Goal: Check status: Verify the current state of an ongoing process or item

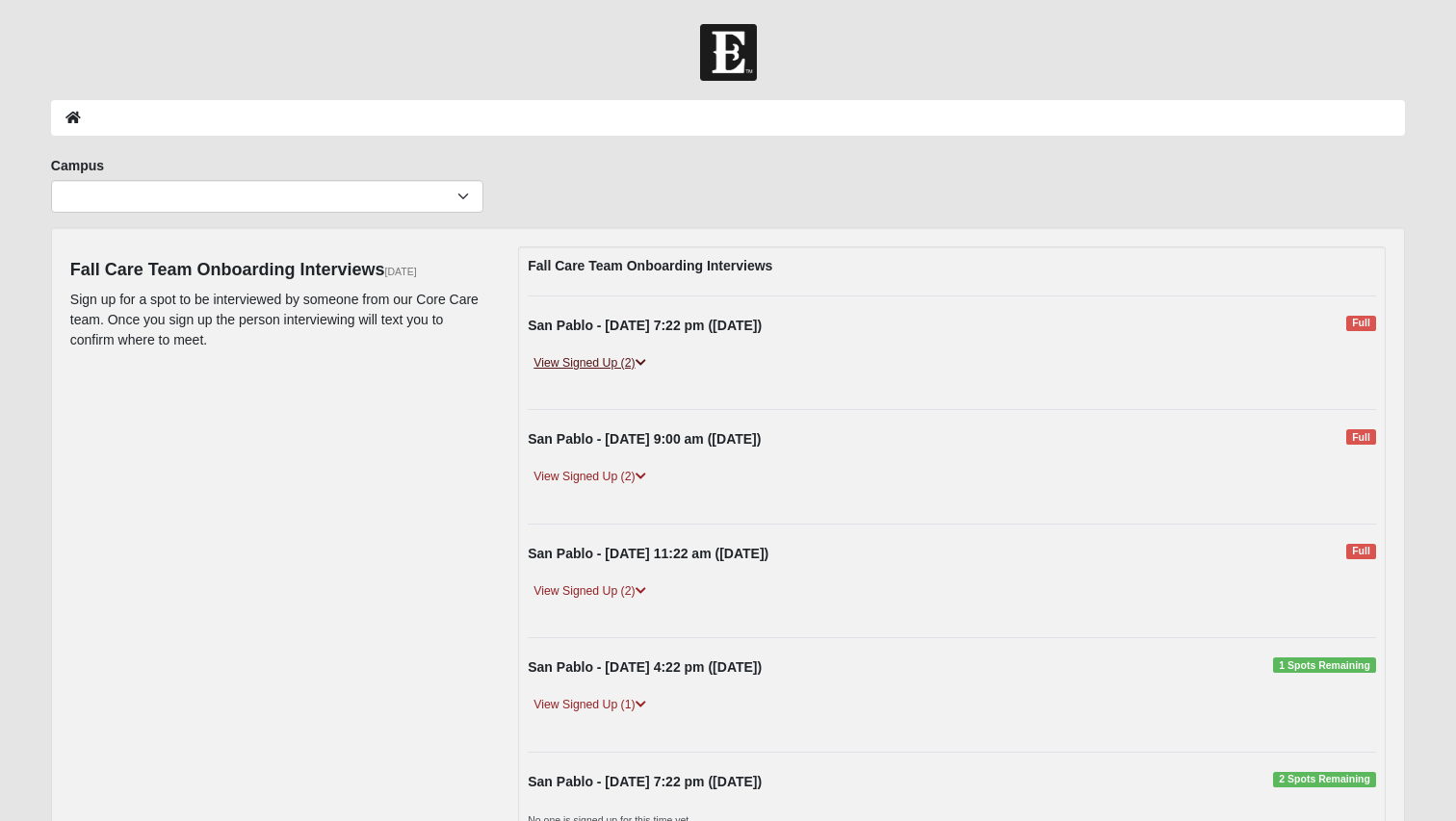
click at [642, 366] on icon at bounding box center [640, 363] width 11 height 12
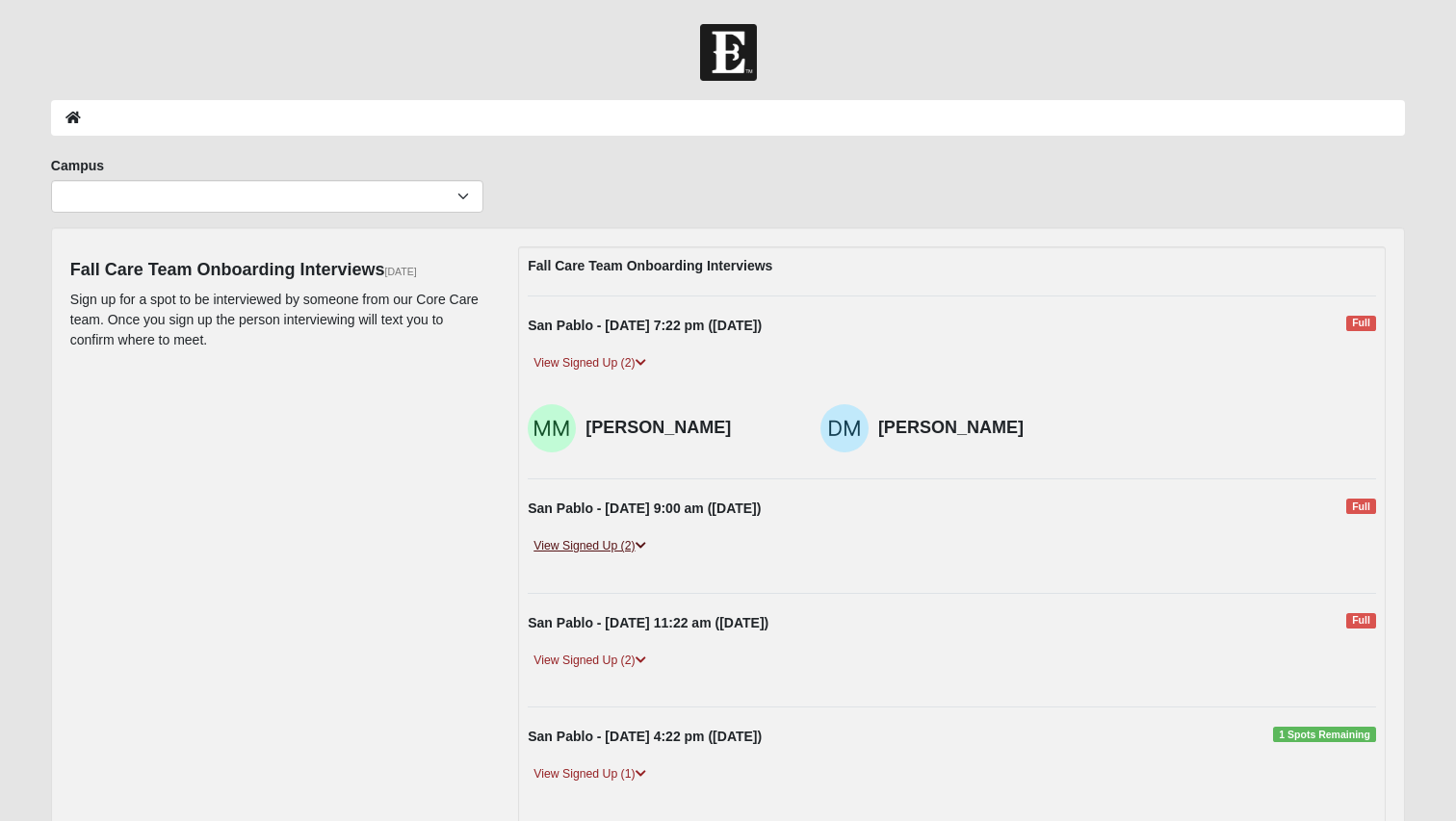
click at [649, 543] on link "View Signed Up (2)" at bounding box center [589, 546] width 123 height 20
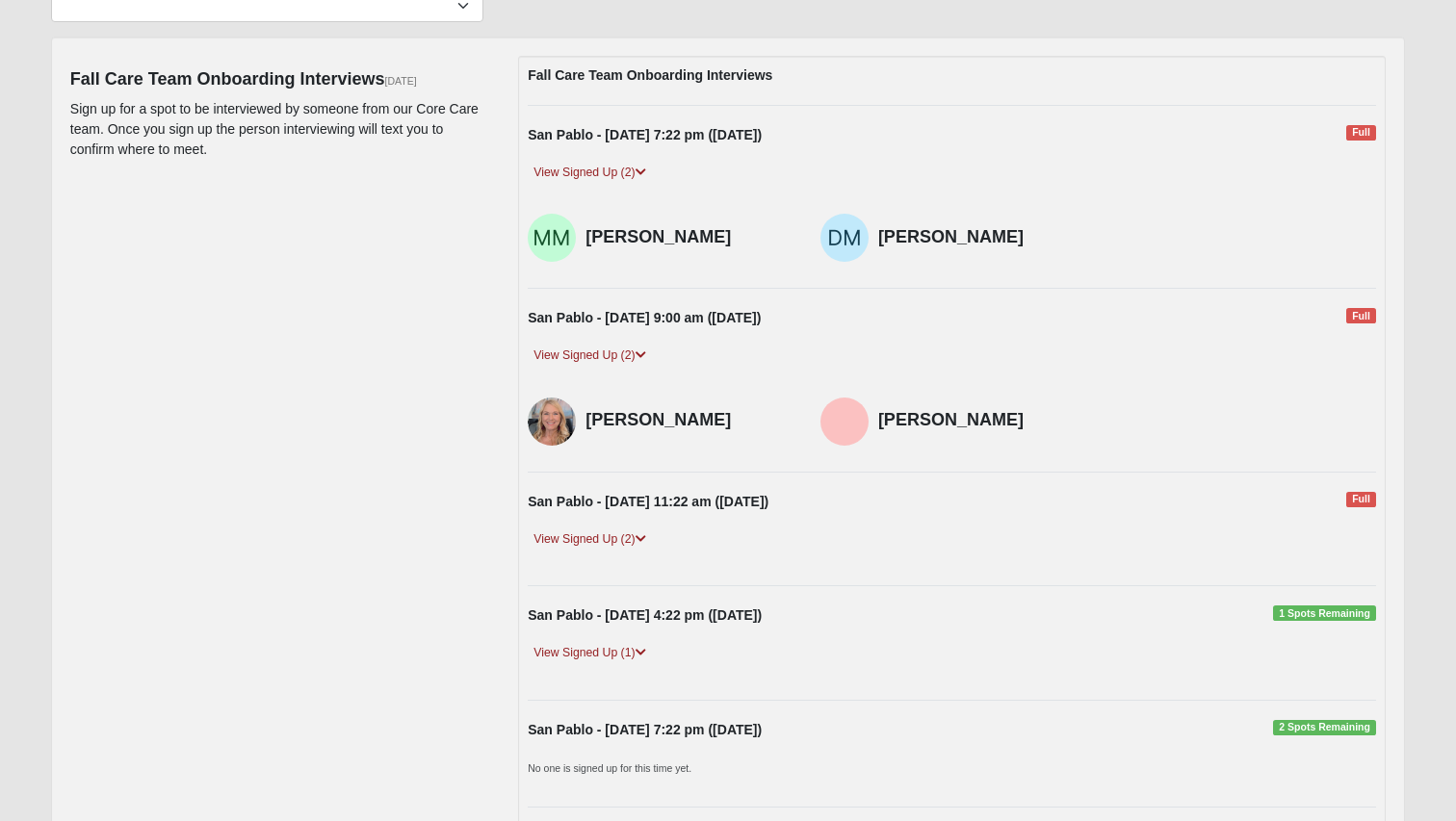
scroll to position [193, 0]
click at [645, 534] on icon at bounding box center [640, 537] width 11 height 12
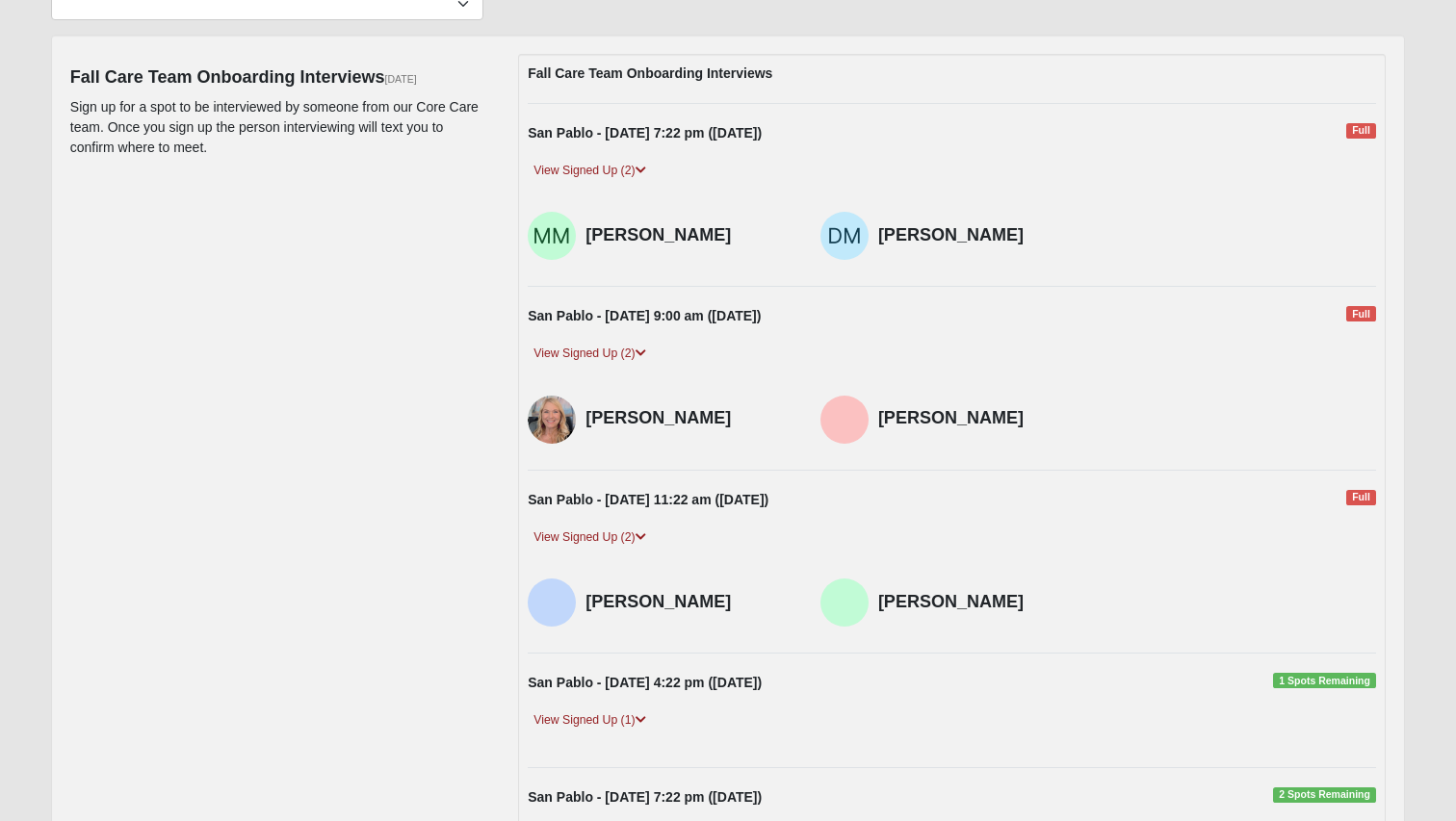
scroll to position [289, 0]
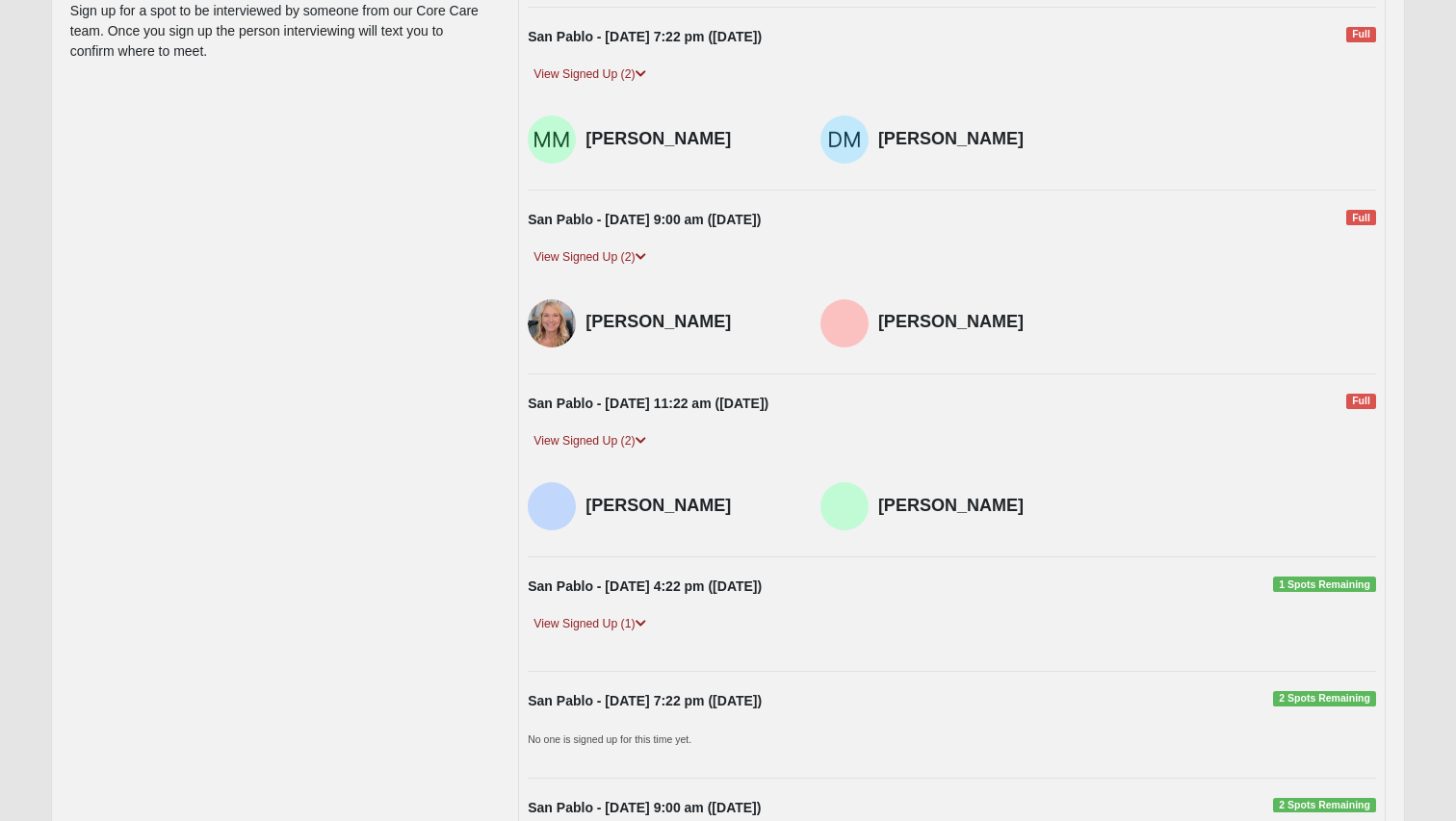
drag, startPoint x: 1012, startPoint y: 322, endPoint x: 880, endPoint y: 329, distance: 132.2
click at [880, 329] on h4 "[PERSON_NAME]" at bounding box center [980, 322] width 206 height 21
copy h4 "[PERSON_NAME]"
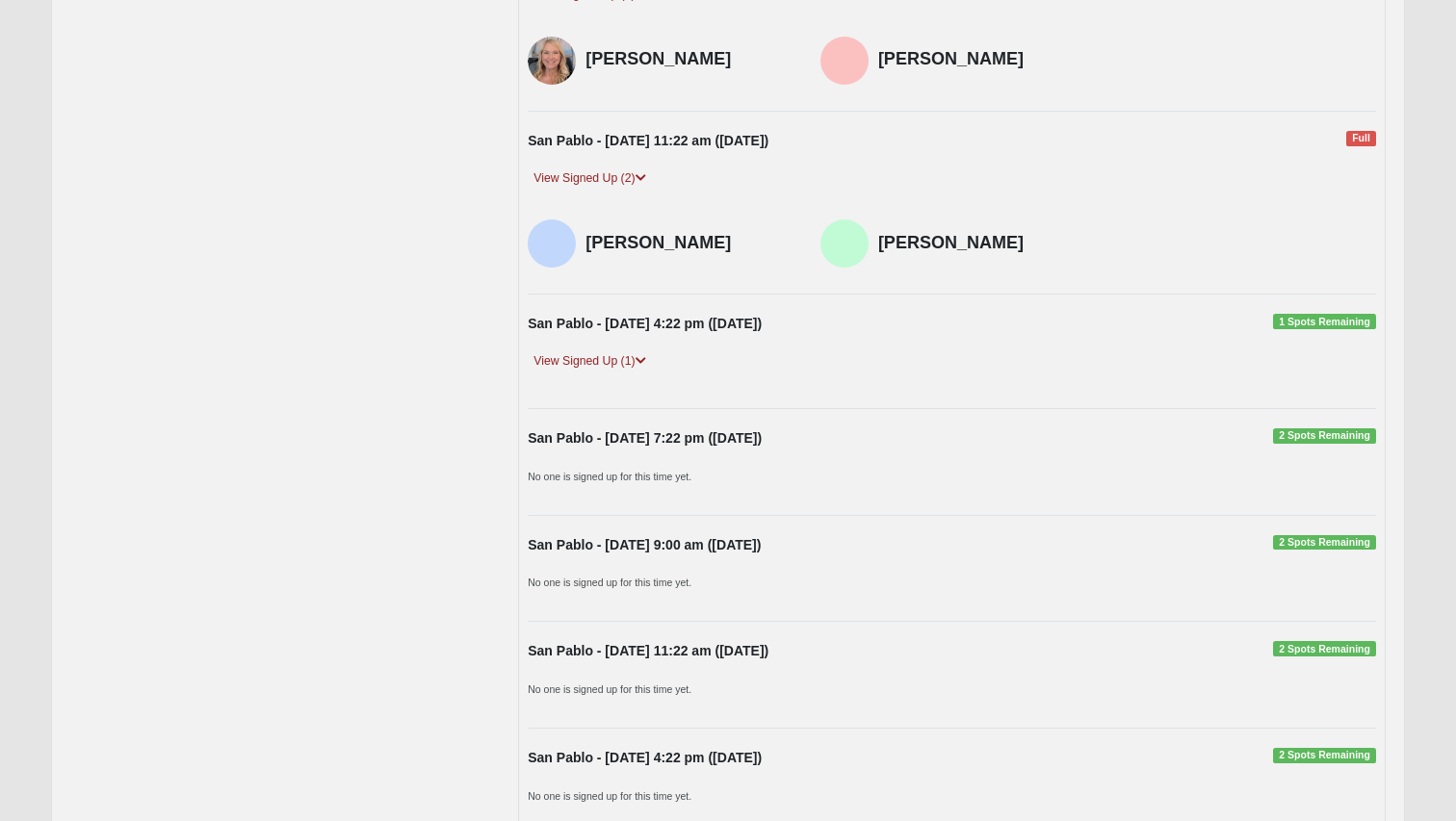
scroll to position [577, 0]
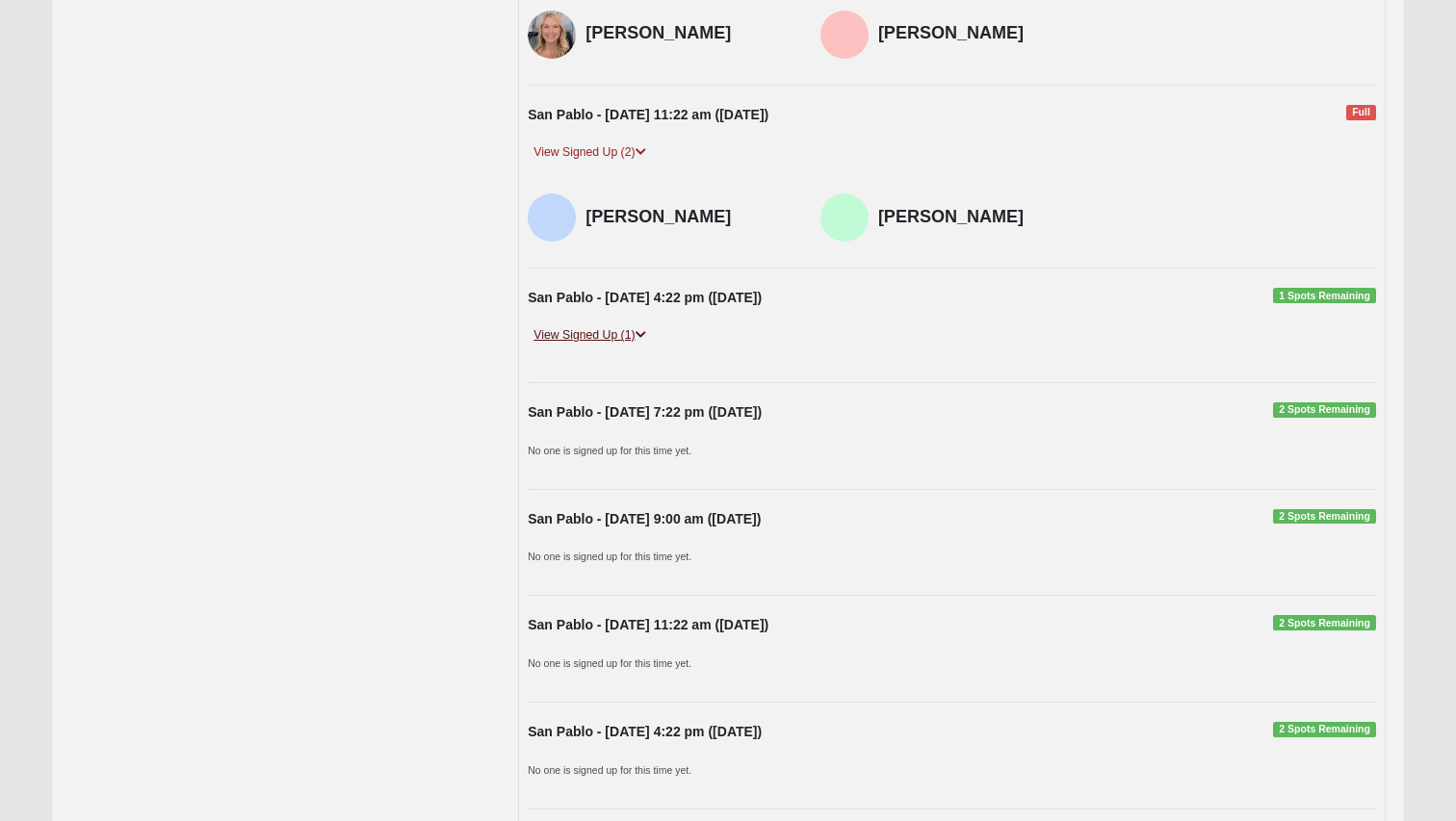
click at [640, 338] on icon at bounding box center [640, 335] width 11 height 12
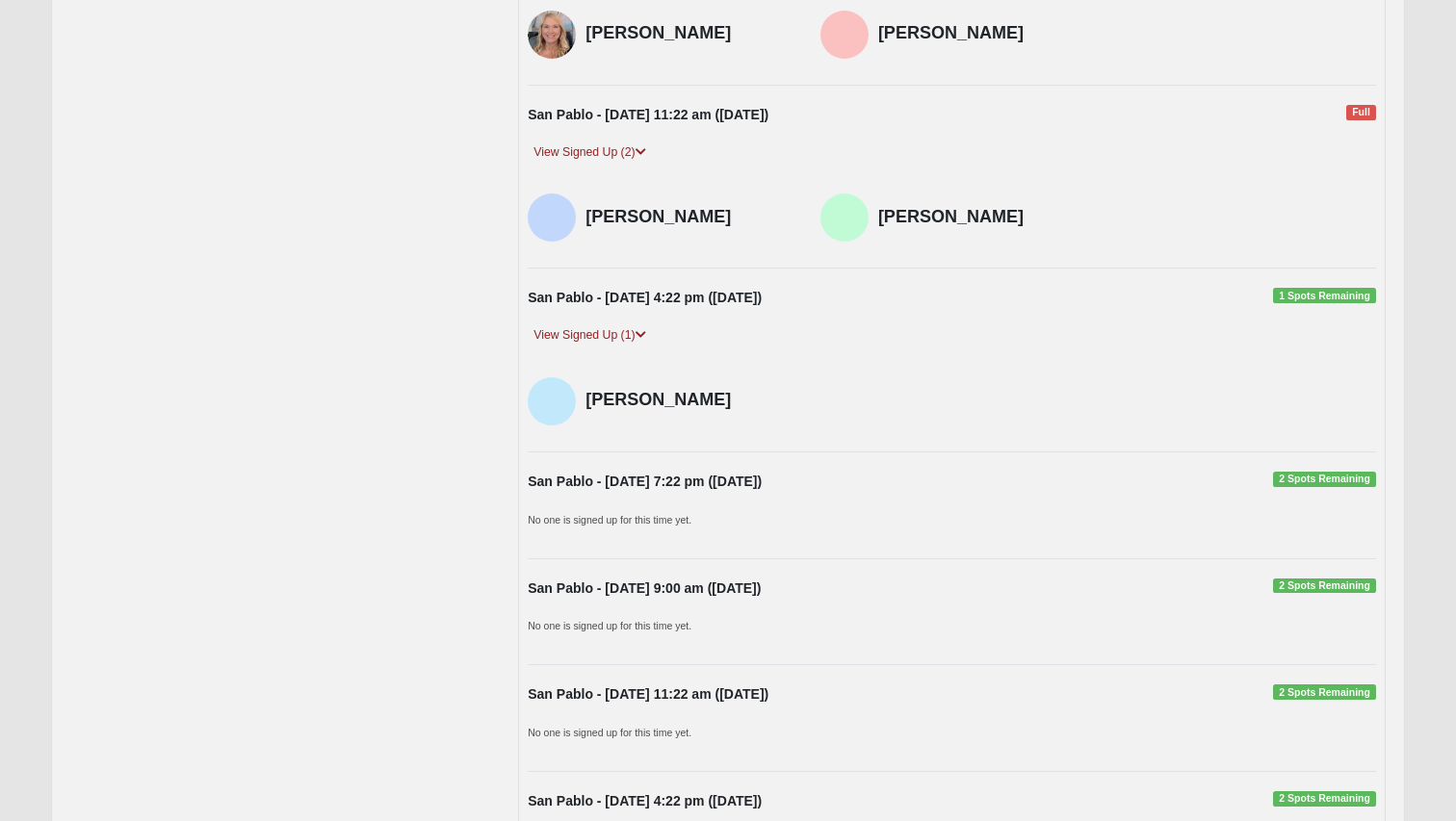
drag, startPoint x: 707, startPoint y: 399, endPoint x: 588, endPoint y: 408, distance: 119.3
click at [588, 408] on h4 "[PERSON_NAME]" at bounding box center [688, 401] width 206 height 21
copy h4 "[PERSON_NAME]"
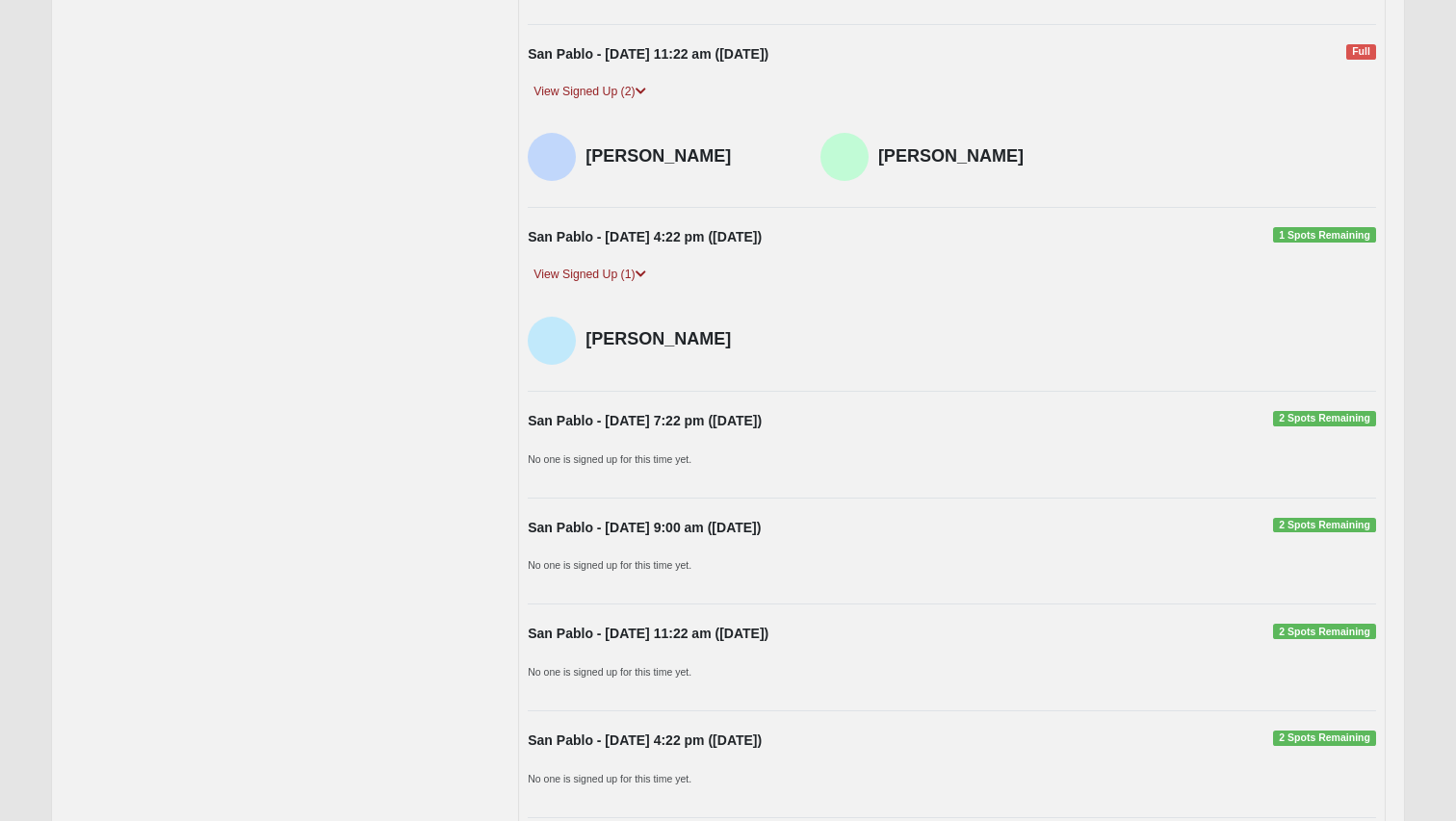
scroll to position [0, 0]
